Goal: Use online tool/utility: Utilize a website feature to perform a specific function

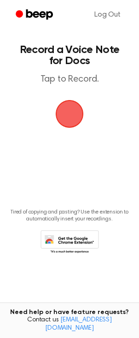
click at [72, 114] on span "button" at bounding box center [70, 114] width 26 height 26
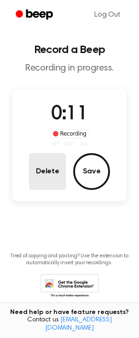
click at [44, 169] on button "Delete" at bounding box center [47, 171] width 37 height 37
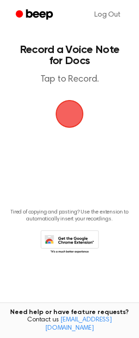
click at [68, 114] on span "button" at bounding box center [70, 114] width 26 height 26
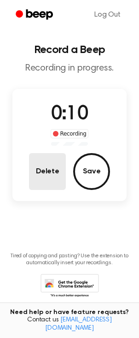
click at [42, 173] on button "Delete" at bounding box center [47, 171] width 37 height 37
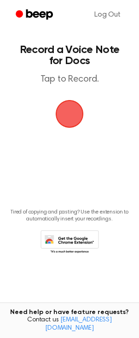
click at [74, 116] on span "button" at bounding box center [70, 114] width 26 height 26
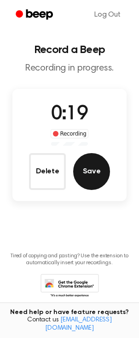
click at [95, 174] on button "Save" at bounding box center [91, 171] width 37 height 37
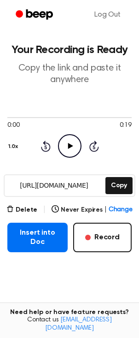
click at [67, 147] on icon "Play Audio" at bounding box center [70, 146] width 24 height 24
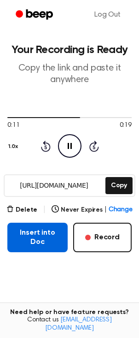
click at [40, 236] on button "Insert into Doc" at bounding box center [37, 238] width 60 height 30
click at [44, 229] on button "Insert into Doc" at bounding box center [37, 238] width 60 height 30
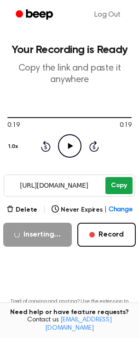
click at [121, 188] on button "Copy" at bounding box center [119, 185] width 27 height 17
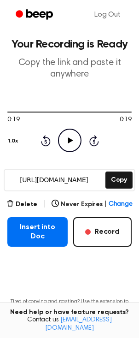
scroll to position [14, 0]
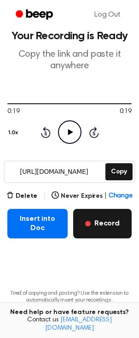
click at [117, 229] on button "Record" at bounding box center [102, 224] width 59 height 30
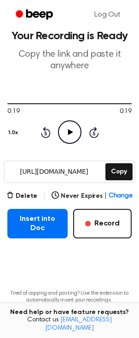
scroll to position [0, 0]
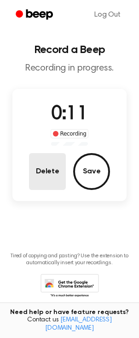
click at [44, 177] on button "Delete" at bounding box center [47, 171] width 37 height 37
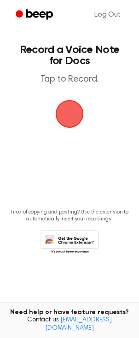
click at [70, 117] on span "button" at bounding box center [70, 114] width 26 height 26
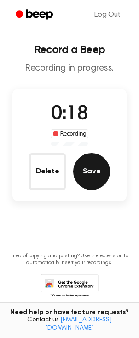
click at [90, 176] on button "Save" at bounding box center [91, 171] width 37 height 37
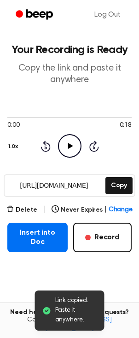
click at [69, 146] on icon at bounding box center [70, 146] width 5 height 6
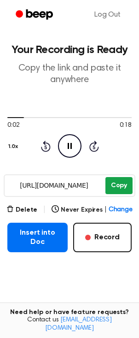
click at [119, 186] on button "Copy" at bounding box center [119, 185] width 27 height 17
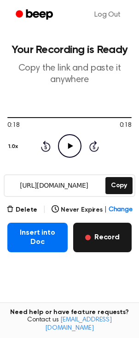
click at [112, 241] on button "Record" at bounding box center [102, 238] width 59 height 30
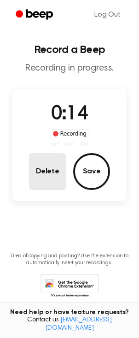
click at [49, 169] on button "Delete" at bounding box center [47, 171] width 37 height 37
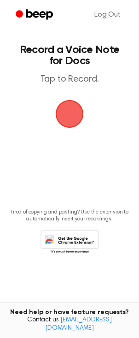
click at [70, 120] on span "button" at bounding box center [70, 114] width 26 height 26
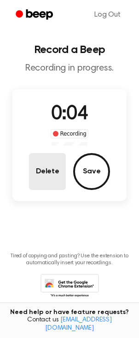
click at [55, 174] on button "Delete" at bounding box center [47, 171] width 37 height 37
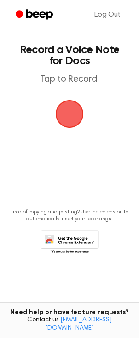
click at [64, 123] on span "button" at bounding box center [70, 114] width 26 height 26
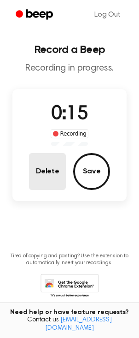
click at [50, 170] on button "Delete" at bounding box center [47, 171] width 37 height 37
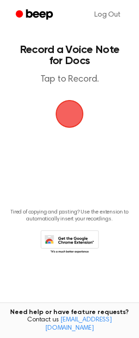
click at [68, 120] on span "button" at bounding box center [70, 114] width 26 height 26
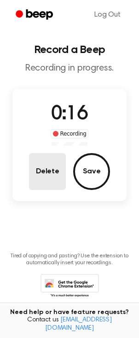
click at [41, 176] on button "Delete" at bounding box center [47, 171] width 37 height 37
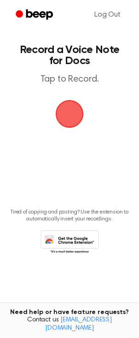
click at [66, 118] on span "button" at bounding box center [70, 114] width 26 height 26
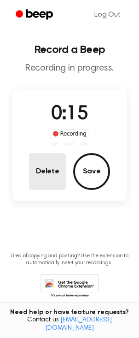
click at [55, 179] on button "Delete" at bounding box center [47, 171] width 37 height 37
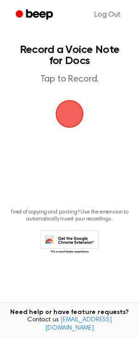
click at [68, 120] on span "button" at bounding box center [70, 114] width 26 height 26
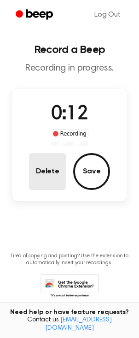
click at [42, 169] on button "Delete" at bounding box center [47, 171] width 37 height 37
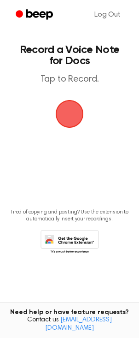
click at [72, 111] on span "button" at bounding box center [70, 114] width 26 height 26
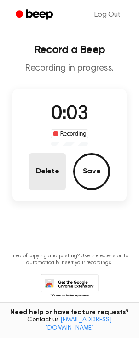
click at [49, 178] on button "Delete" at bounding box center [47, 171] width 37 height 37
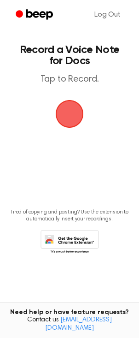
click at [65, 114] on span "button" at bounding box center [70, 114] width 28 height 28
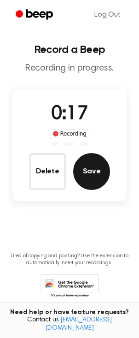
click at [91, 176] on button "Save" at bounding box center [91, 171] width 37 height 37
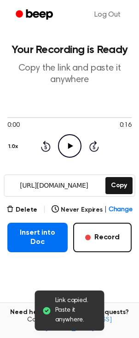
click at [72, 143] on icon "Play Audio" at bounding box center [70, 146] width 24 height 24
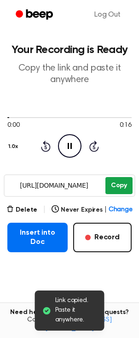
click at [116, 188] on button "Copy" at bounding box center [119, 185] width 27 height 17
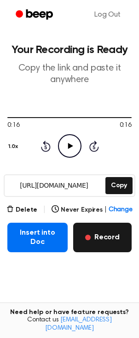
click at [113, 243] on button "Record" at bounding box center [102, 238] width 59 height 30
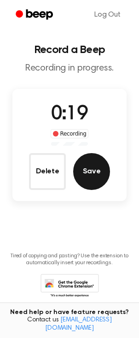
click at [92, 173] on button "Save" at bounding box center [91, 171] width 37 height 37
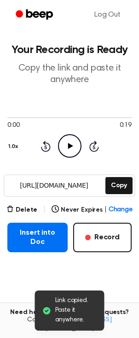
click at [66, 145] on icon "Play Audio" at bounding box center [70, 146] width 24 height 24
